Goal: Task Accomplishment & Management: Complete application form

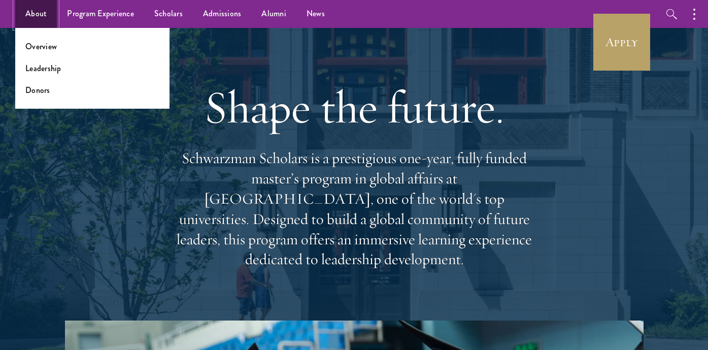
click at [36, 18] on link "About" at bounding box center [36, 14] width 42 height 28
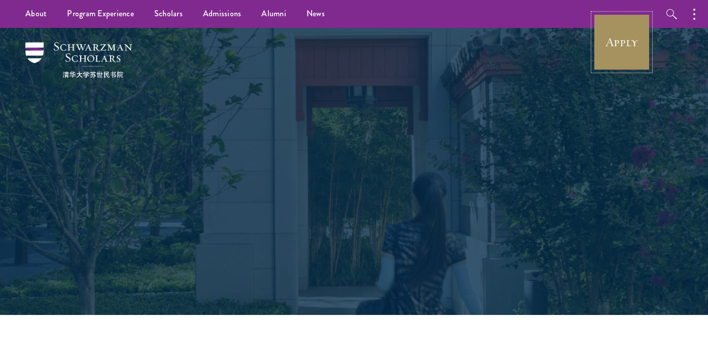
click at [605, 39] on link "Apply" at bounding box center [621, 42] width 57 height 57
